Goal: Task Accomplishment & Management: Complete application form

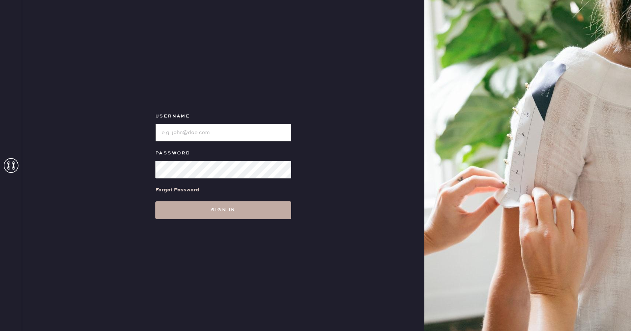
type input "Reformationboston"
click at [203, 210] on button "Sign in" at bounding box center [223, 210] width 136 height 18
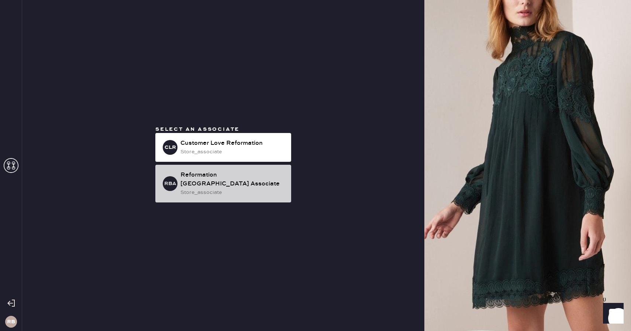
click at [211, 179] on div "Reformation [GEOGRAPHIC_DATA] Associate" at bounding box center [233, 180] width 105 height 18
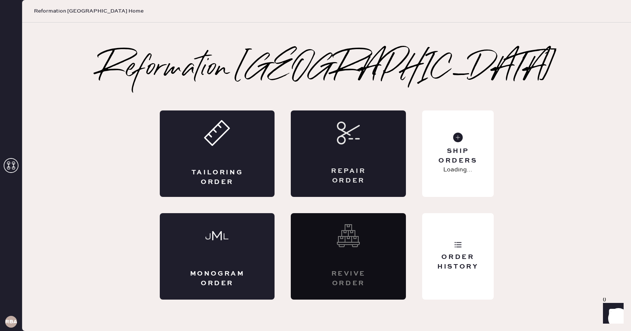
click at [309, 141] on div "Repair Order" at bounding box center [348, 153] width 115 height 86
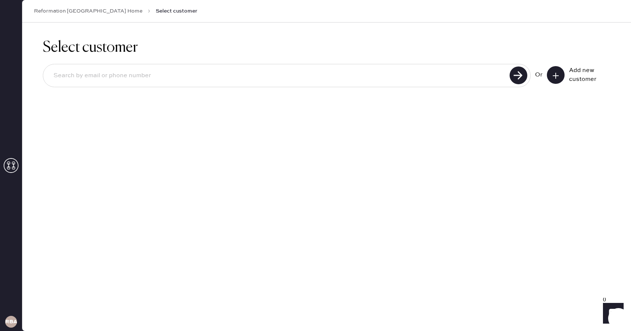
click at [116, 75] on input at bounding box center [278, 75] width 460 height 17
type input "[EMAIL_ADDRESS][DOMAIN_NAME]"
click at [518, 73] on use at bounding box center [519, 75] width 18 height 18
click at [139, 75] on input "[EMAIL_ADDRESS][DOMAIN_NAME]" at bounding box center [278, 75] width 460 height 17
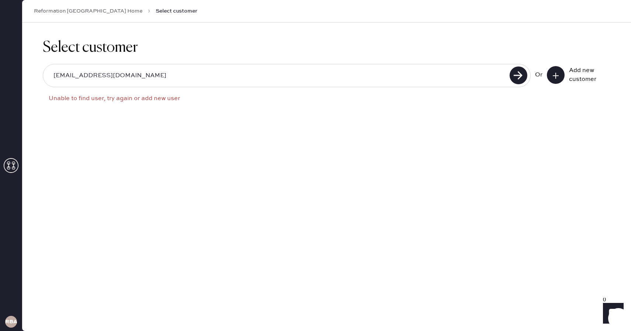
click at [139, 75] on input "[EMAIL_ADDRESS][DOMAIN_NAME]" at bounding box center [278, 75] width 460 height 17
click at [559, 78] on icon at bounding box center [555, 75] width 7 height 7
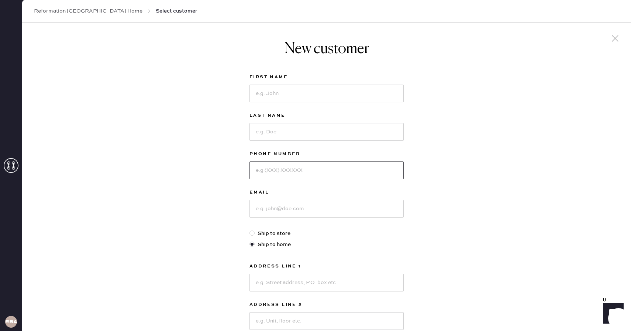
click at [274, 171] on input at bounding box center [327, 170] width 154 height 18
paste input "[EMAIL_ADDRESS][DOMAIN_NAME]"
type input "[EMAIL_ADDRESS][DOMAIN_NAME]"
click at [292, 90] on input at bounding box center [327, 94] width 154 height 18
type input "[PERSON_NAME]"
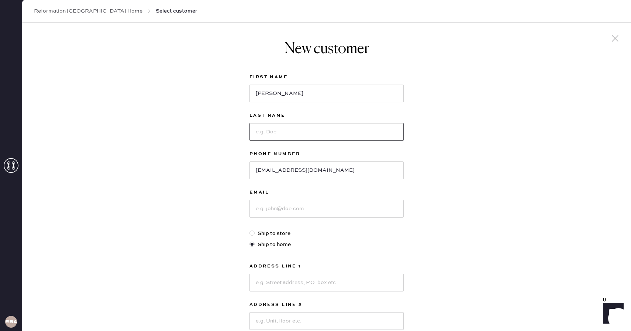
click at [280, 130] on input at bounding box center [327, 132] width 154 height 18
type input "[PERSON_NAME]"
click at [301, 166] on input "[EMAIL_ADDRESS][DOMAIN_NAME]" at bounding box center [327, 170] width 154 height 18
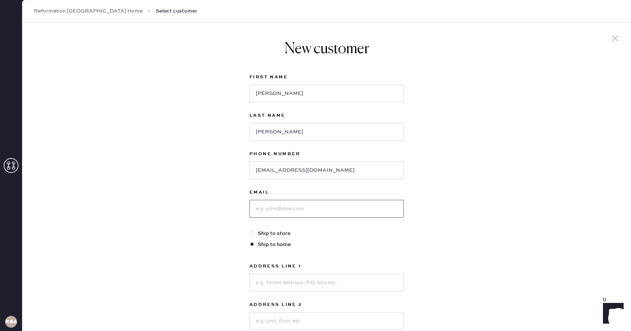
click at [289, 208] on input at bounding box center [327, 209] width 154 height 18
paste input "[EMAIL_ADDRESS][DOMAIN_NAME]"
type input "[EMAIL_ADDRESS][DOMAIN_NAME]"
click at [275, 174] on input "[EMAIL_ADDRESS][DOMAIN_NAME]" at bounding box center [327, 170] width 154 height 18
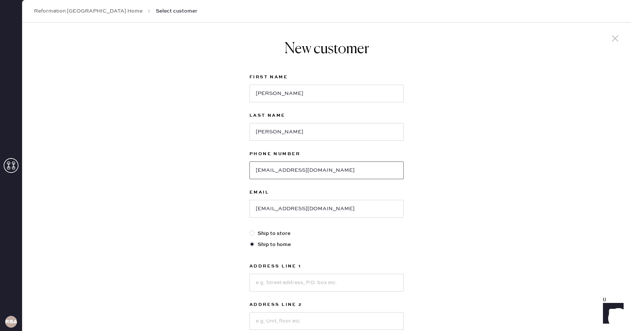
click at [275, 174] on input "[EMAIL_ADDRESS][DOMAIN_NAME]" at bounding box center [327, 170] width 154 height 18
type input "7174464467"
click at [218, 209] on div "New customer First Name [PERSON_NAME] Last Name [PERSON_NAME] Phone Number [PHO…" at bounding box center [326, 252] width 609 height 458
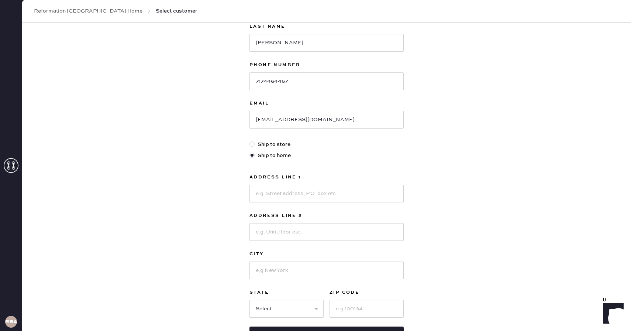
scroll to position [91, 0]
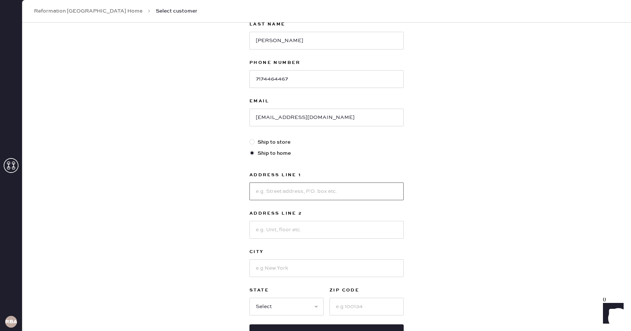
click at [300, 188] on input at bounding box center [327, 191] width 154 height 18
type input "9A Dane st"
click at [280, 269] on input at bounding box center [327, 268] width 154 height 18
type input "Somerville"
click at [220, 298] on div "New customer First Name [PERSON_NAME] Last Name [PERSON_NAME] Phone Number [PHO…" at bounding box center [326, 160] width 609 height 458
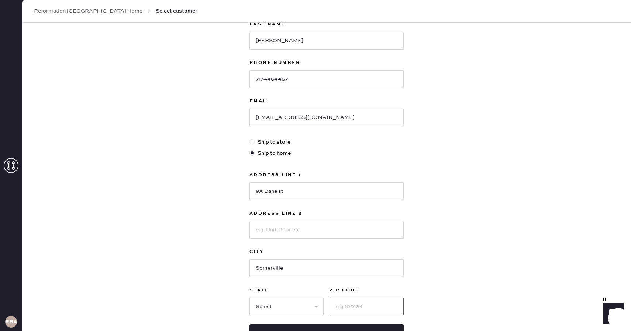
click at [351, 304] on input at bounding box center [367, 307] width 74 height 18
type input "02143"
click at [296, 308] on select "Select AK AL AR AZ CA CO CT [GEOGRAPHIC_DATA] DE FL [GEOGRAPHIC_DATA] HI [GEOGR…" at bounding box center [287, 307] width 74 height 18
click at [250, 298] on select "Select AK AL AR AZ CA CO CT [GEOGRAPHIC_DATA] DE FL [GEOGRAPHIC_DATA] HI [GEOGR…" at bounding box center [287, 307] width 74 height 18
click at [268, 304] on select "Select AK AL AR AZ CA CO CT [GEOGRAPHIC_DATA] DE FL [GEOGRAPHIC_DATA] HI [GEOGR…" at bounding box center [287, 307] width 74 height 18
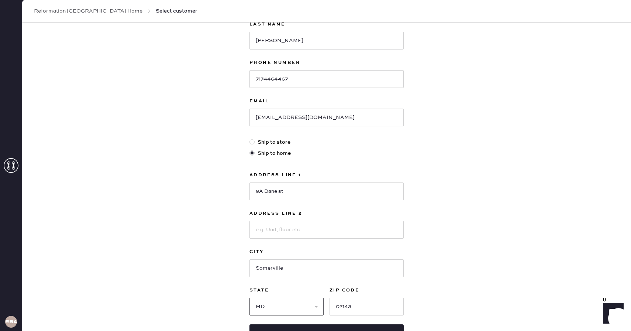
select select "MA"
click at [250, 298] on select "Select AK AL AR AZ CA CO CT [GEOGRAPHIC_DATA] DE FL [GEOGRAPHIC_DATA] HI [GEOGR…" at bounding box center [287, 307] width 74 height 18
click at [219, 264] on div "New customer First Name [PERSON_NAME] Last Name [PERSON_NAME] Phone Number [PHO…" at bounding box center [326, 160] width 609 height 458
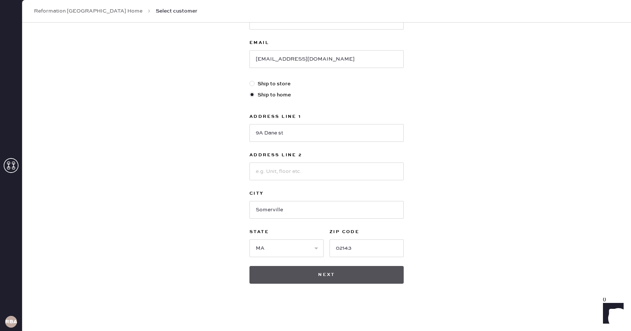
click at [301, 274] on button "Next" at bounding box center [327, 275] width 154 height 18
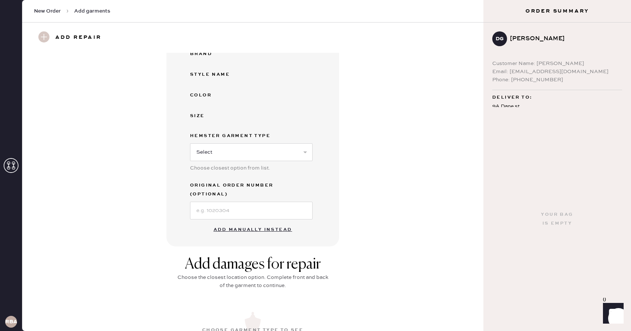
scroll to position [108, 0]
click at [271, 223] on button "Add manually instead" at bounding box center [253, 230] width 88 height 15
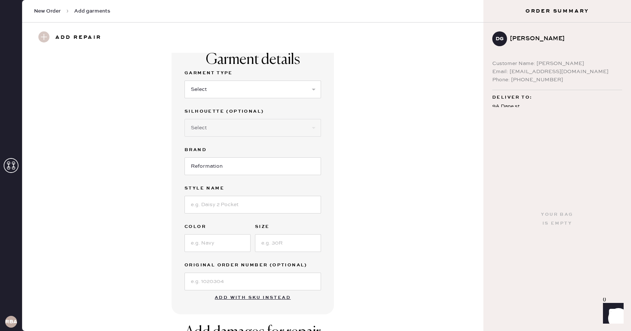
scroll to position [0, 0]
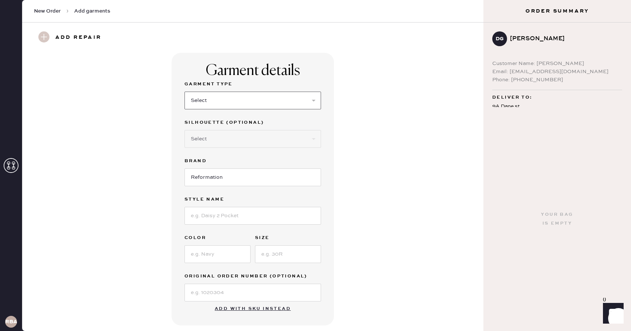
click at [205, 104] on select "Select Basic Skirt Jeans Leggings Pants Shorts Basic Sleeved Dress Basic Sleeve…" at bounding box center [253, 101] width 137 height 18
select select "7"
click at [185, 92] on select "Select Basic Skirt Jeans Leggings Pants Shorts Basic Sleeved Dress Basic Sleeve…" at bounding box center [253, 101] width 137 height 18
click at [208, 220] on input at bounding box center [253, 216] width 137 height 18
type input "Balia Denim Midi Dress"
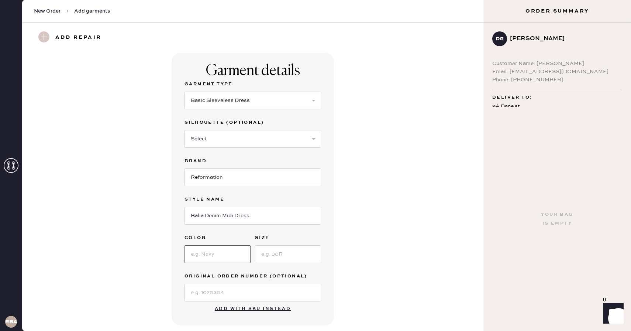
click at [203, 255] on input at bounding box center [218, 254] width 66 height 18
type input "Rhine"
click at [285, 249] on input at bounding box center [288, 254] width 66 height 18
type input "12"
click at [375, 247] on div "Garment details Garment Type Select Basic Skirt Jeans Leggings Pants Shorts Bas…" at bounding box center [252, 189] width 435 height 272
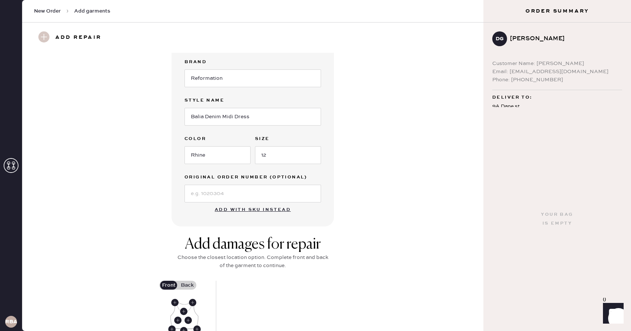
scroll to position [100, 0]
click at [218, 193] on input at bounding box center [253, 192] width 137 height 18
type input "S28628235"
click at [164, 178] on div "Garment details Garment Type Select Basic Skirt Jeans Leggings Pants Shorts Bas…" at bounding box center [252, 88] width 435 height 272
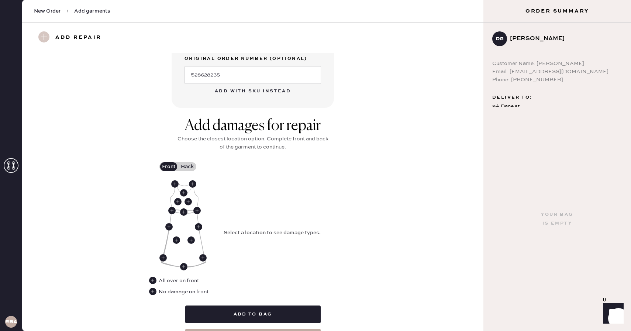
scroll to position [218, 0]
click at [154, 290] on use at bounding box center [152, 290] width 7 height 7
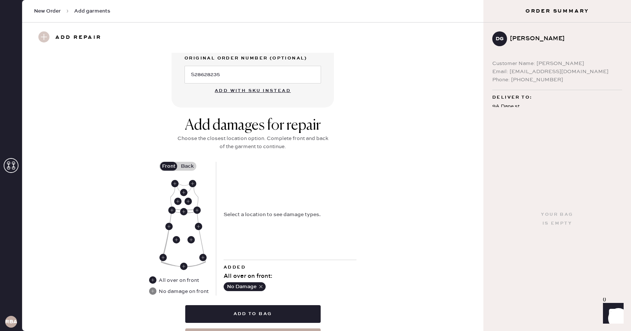
click at [184, 167] on label "Back" at bounding box center [187, 166] width 18 height 9
click at [187, 166] on input "Back" at bounding box center [187, 166] width 0 height 0
click at [185, 185] on use at bounding box center [185, 184] width 7 height 7
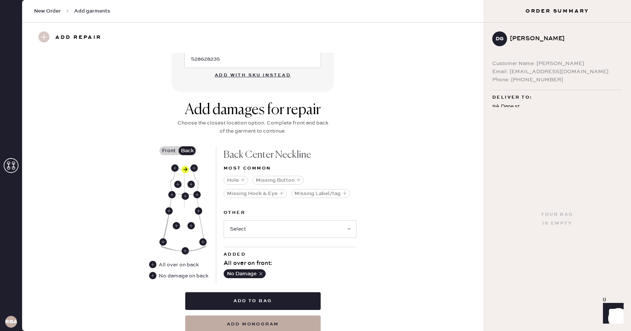
scroll to position [236, 0]
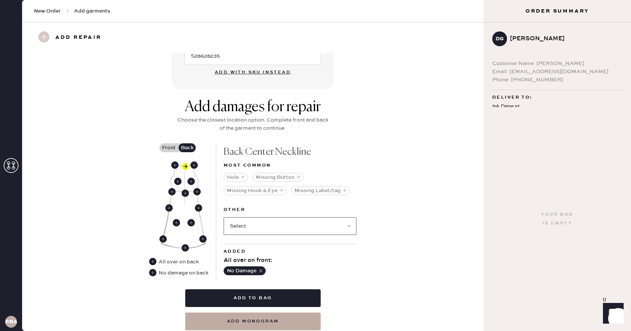
click at [265, 227] on select "Select Broken / Ripped Hem Broken Beads Broken Belt Loop Broken Button Broken C…" at bounding box center [290, 226] width 133 height 18
select select "1611"
click at [224, 217] on select "Select Broken / Ripped Hem Broken Beads Broken Belt Loop Broken Button Broken C…" at bounding box center [290, 226] width 133 height 18
select select
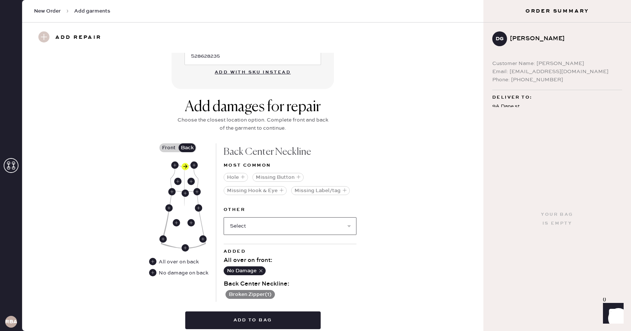
click at [291, 225] on select "Select Broken / Ripped Hem Broken Beads Broken Belt Loop Broken Button Broken C…" at bounding box center [290, 226] width 133 height 18
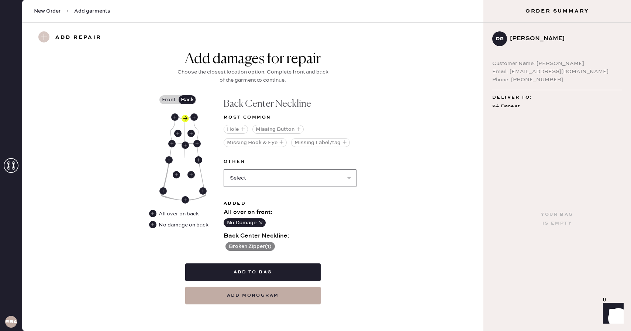
scroll to position [284, 0]
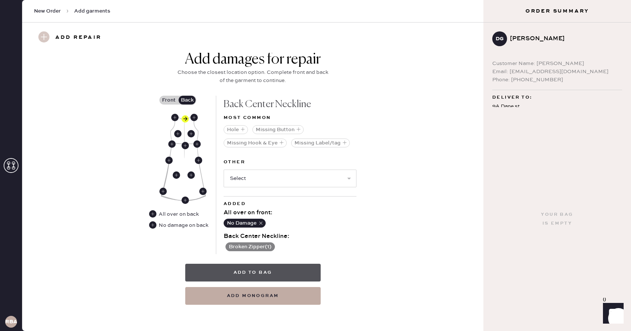
click at [253, 268] on button "Add to bag" at bounding box center [253, 273] width 136 height 18
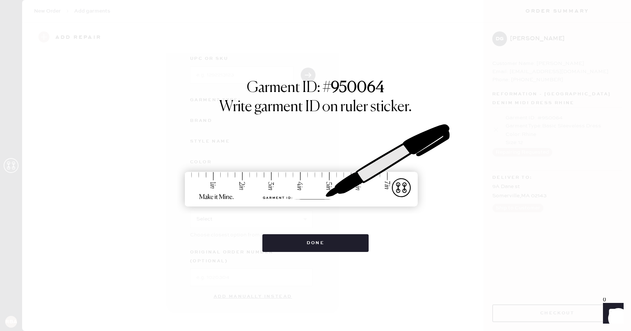
scroll to position [32, 0]
click at [298, 233] on div "Done" at bounding box center [316, 239] width 107 height 25
click at [297, 238] on button "Done" at bounding box center [316, 243] width 107 height 18
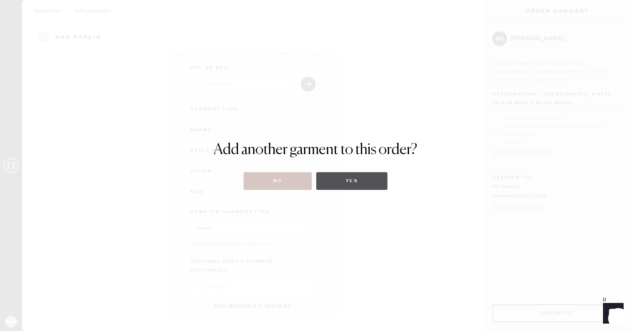
click at [341, 186] on button "Yes" at bounding box center [351, 181] width 71 height 18
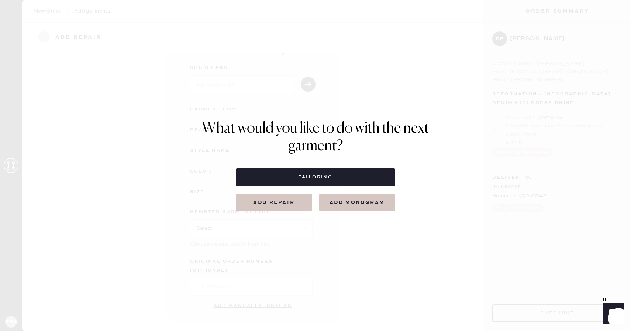
click at [280, 206] on button "Add repair" at bounding box center [274, 202] width 76 height 18
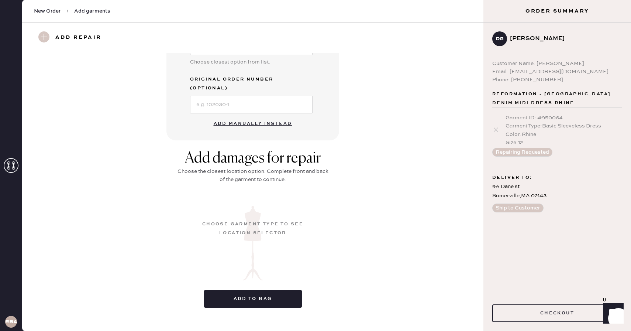
scroll to position [0, 0]
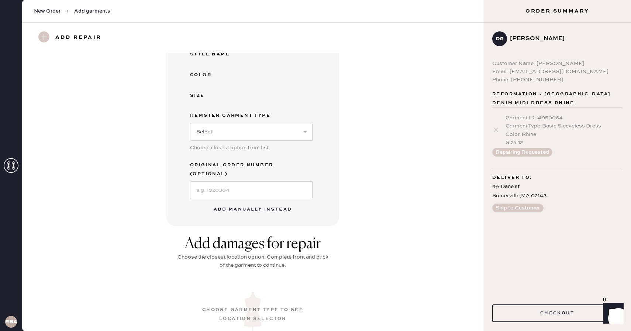
click at [239, 202] on button "Add manually instead" at bounding box center [253, 209] width 88 height 15
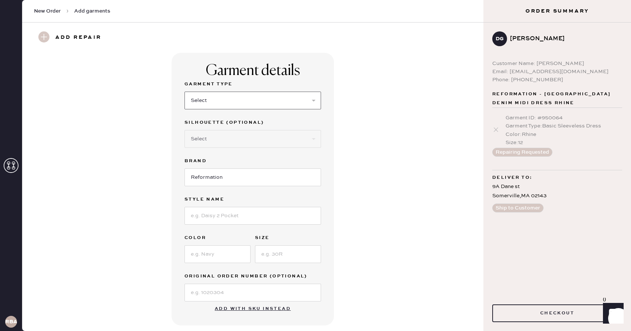
click at [211, 99] on select "Select Basic Skirt Jeans Leggings Pants Shorts Basic Sleeved Dress Basic Sleeve…" at bounding box center [253, 101] width 137 height 18
select select "13"
click at [185, 92] on select "Select Basic Skirt Jeans Leggings Pants Shorts Basic Sleeved Dress Basic Sleeve…" at bounding box center [253, 101] width 137 height 18
click at [214, 134] on select "Select Maxi Skirt Midi Skirt Mini Skirt Other" at bounding box center [253, 139] width 137 height 18
select select "21"
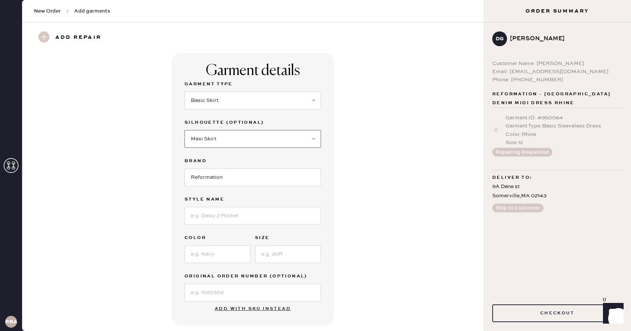
click at [185, 130] on select "Select Maxi Skirt Midi Skirt Mini Skirt Other" at bounding box center [253, 139] width 137 height 18
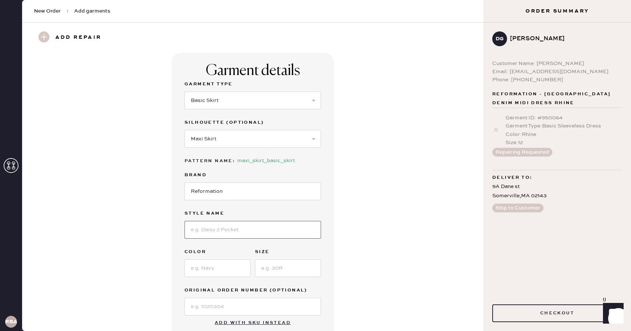
click at [217, 229] on input at bounding box center [253, 230] width 137 height 18
type input "Kass Maxi Denim Skirt"
click at [229, 263] on input at bounding box center [218, 268] width 66 height 18
type input "[PERSON_NAME]"
click at [294, 262] on input at bounding box center [288, 268] width 66 height 18
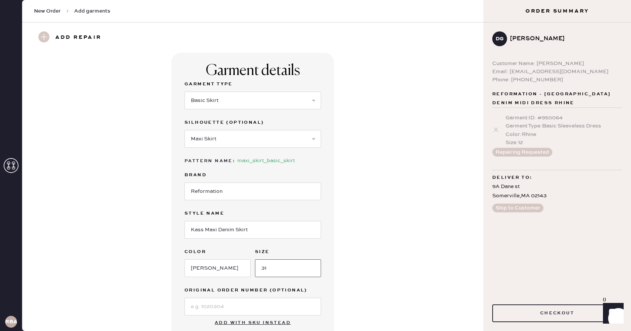
type input "31"
click at [110, 259] on div "Garment details Garment Type Select Basic Skirt Jeans Leggings Pants Shorts Bas…" at bounding box center [252, 196] width 435 height 287
click at [205, 309] on input at bounding box center [253, 307] width 137 height 18
type input "S07649015"
click at [146, 288] on div "Garment details Garment Type Select Basic Skirt Jeans Leggings Pants Shorts Bas…" at bounding box center [252, 196] width 435 height 287
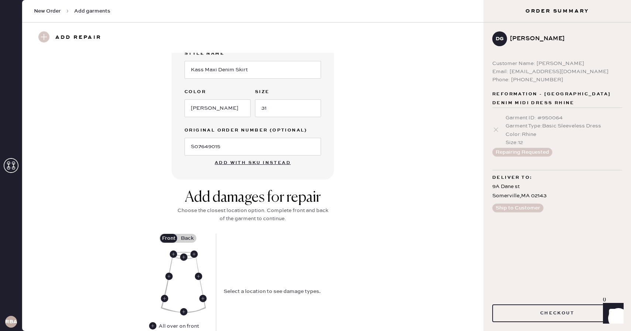
scroll to position [165, 0]
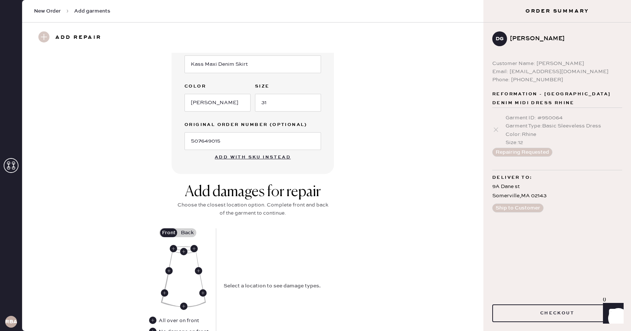
click at [183, 235] on label "Back" at bounding box center [187, 232] width 18 height 9
click at [187, 233] on input "Back" at bounding box center [187, 233] width 0 height 0
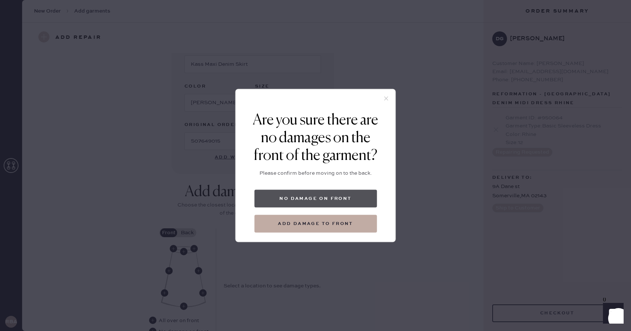
click at [333, 197] on button "No damage on front" at bounding box center [315, 199] width 123 height 18
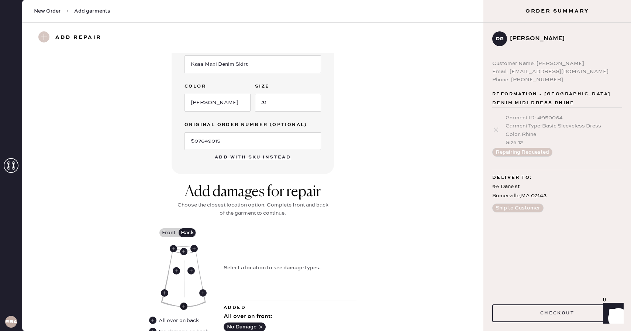
click at [185, 302] on use at bounding box center [183, 305] width 7 height 7
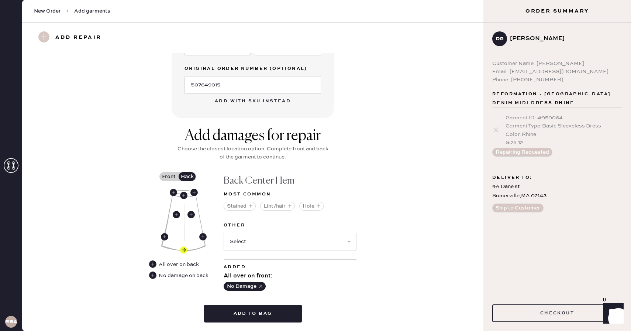
scroll to position [224, 0]
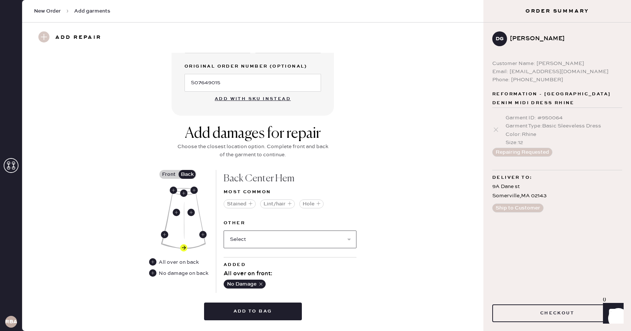
click at [256, 236] on select "Select Broken / Ripped Hem Broken Beads Broken Belt Loop Broken Button Broken E…" at bounding box center [290, 239] width 133 height 18
click at [290, 245] on select "Select Broken / Ripped Hem Broken Beads Broken Belt Loop Broken Button Broken E…" at bounding box center [290, 239] width 133 height 18
click at [241, 241] on select "Select Broken / Ripped Hem Broken Beads Broken Belt Loop Broken Button Broken E…" at bounding box center [290, 239] width 133 height 18
select select "1754"
click at [224, 230] on select "Select Broken / Ripped Hem Broken Beads Broken Belt Loop Broken Button Broken E…" at bounding box center [290, 239] width 133 height 18
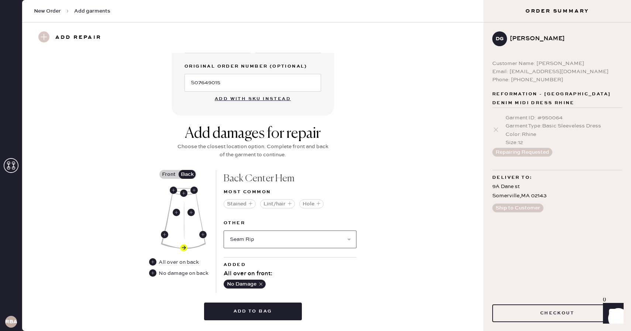
select select
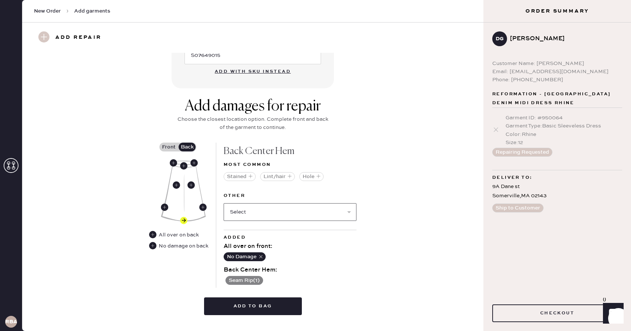
scroll to position [267, 0]
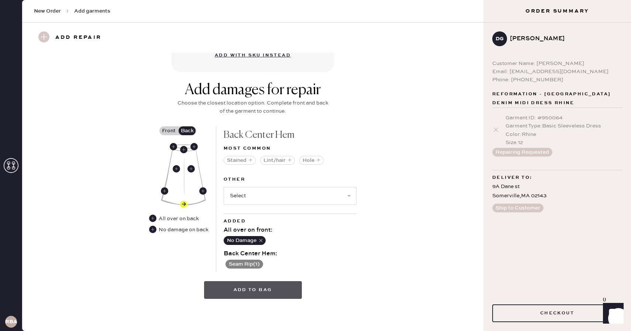
click at [245, 290] on button "Add to bag" at bounding box center [253, 290] width 98 height 18
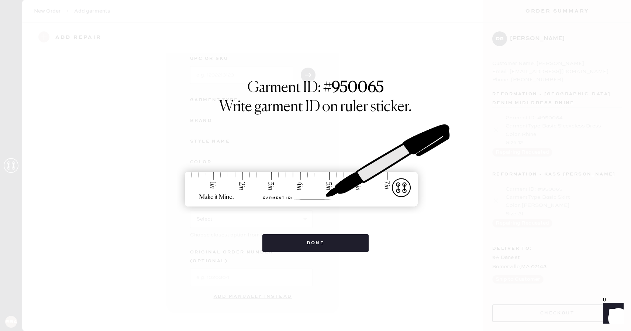
scroll to position [32, 0]
click at [330, 247] on button "Done" at bounding box center [316, 243] width 107 height 18
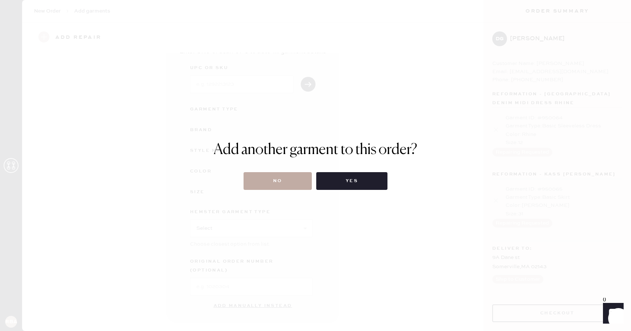
click at [284, 172] on button "No" at bounding box center [278, 181] width 68 height 18
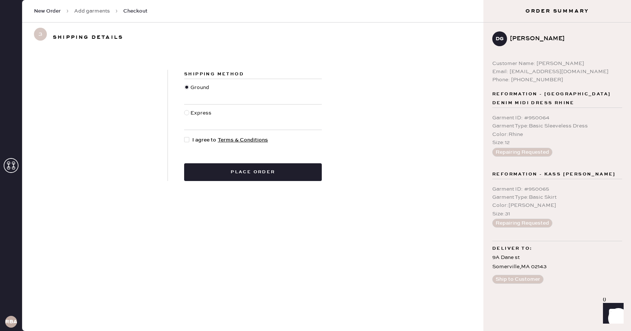
click at [189, 136] on div at bounding box center [188, 140] width 8 height 8
click at [185, 136] on input "I agree to Terms & Conditions" at bounding box center [184, 136] width 0 height 0
checkbox input "true"
click at [216, 181] on div "Shipping Method Ground Express I agree to Terms & Conditions Place order" at bounding box center [253, 125] width 462 height 147
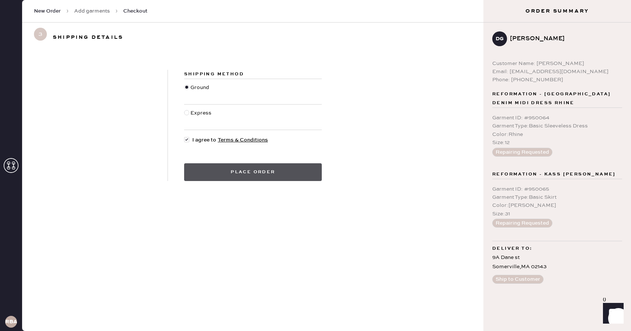
click at [212, 175] on button "Place order" at bounding box center [253, 172] width 138 height 18
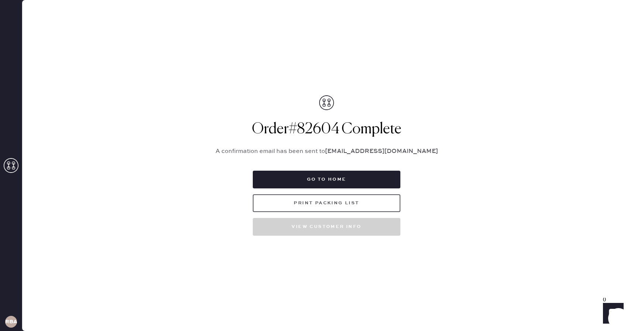
click at [330, 205] on button "Print Packing List" at bounding box center [327, 203] width 148 height 18
